Goal: Navigation & Orientation: Understand site structure

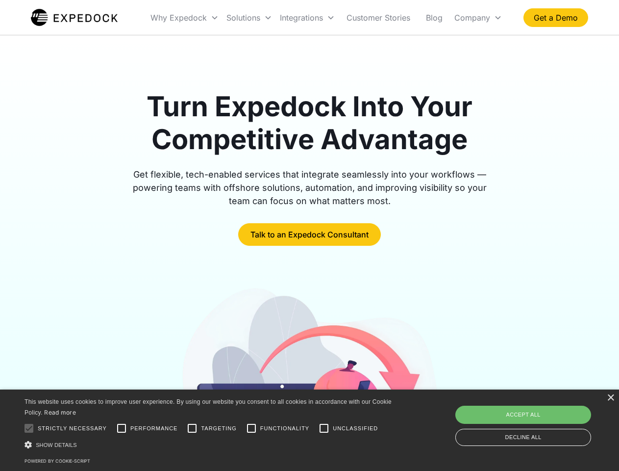
click at [326, 18] on div "Integrations" at bounding box center [307, 17] width 63 height 33
click at [185, 18] on div "Why Expedock" at bounding box center [178, 18] width 56 height 10
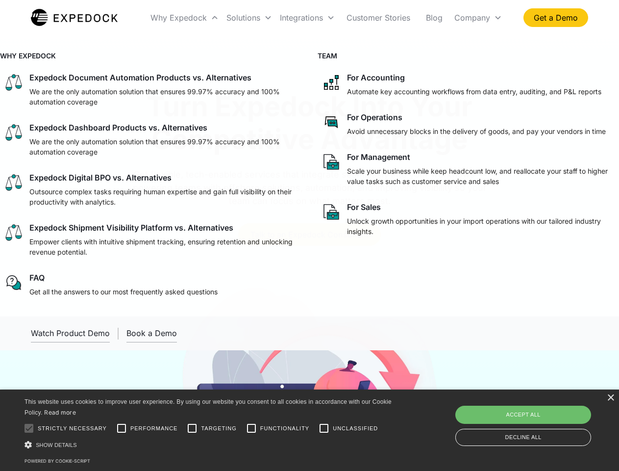
click at [249, 18] on div "Solutions" at bounding box center [243, 18] width 34 height 10
click at [307, 18] on div "Integrations" at bounding box center [301, 18] width 43 height 10
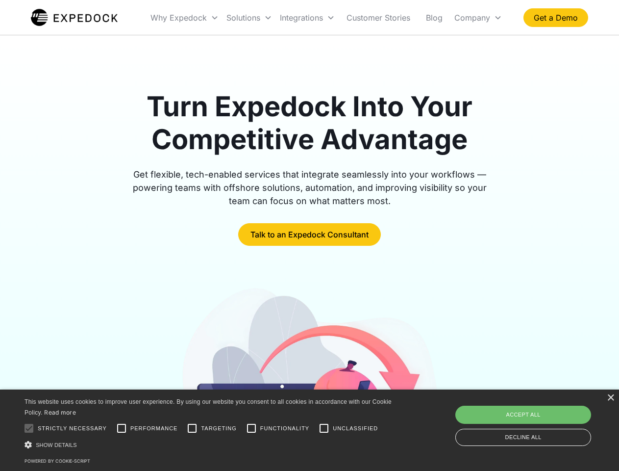
click at [478, 18] on div "Company" at bounding box center [472, 18] width 36 height 10
click at [29, 428] on div at bounding box center [29, 428] width 20 height 20
click at [122, 428] on input "Performance" at bounding box center [122, 428] width 20 height 20
checkbox input "true"
click at [192, 428] on input "Targeting" at bounding box center [192, 428] width 20 height 20
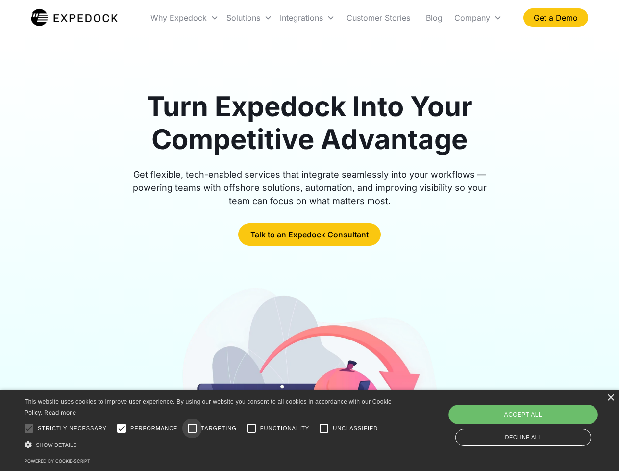
checkbox input "true"
click at [251, 428] on input "Functionality" at bounding box center [252, 428] width 20 height 20
checkbox input "true"
click at [324, 428] on input "Unclassified" at bounding box center [324, 428] width 20 height 20
checkbox input "true"
